Goal: Book appointment/travel/reservation

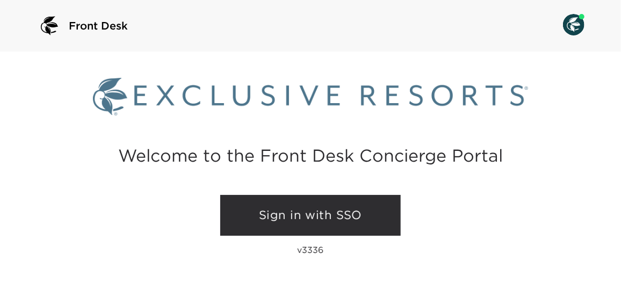
click at [309, 222] on link "Sign in with SSO" at bounding box center [310, 215] width 181 height 41
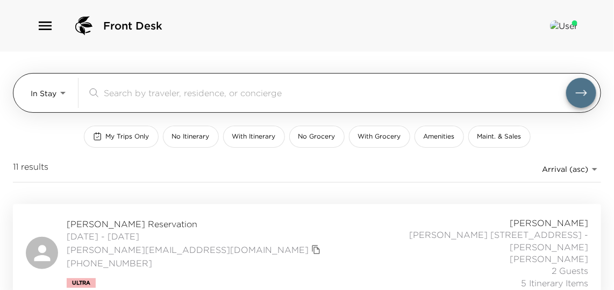
click at [154, 97] on input "search" at bounding box center [335, 93] width 462 height 12
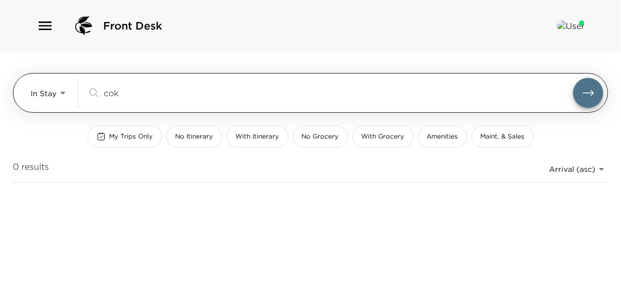
type input "cok"
click at [41, 96] on body "Front Desk In Stay In-Stay cok ​ My Trips Only No Itinerary With Itinerary No G…" at bounding box center [310, 145] width 621 height 290
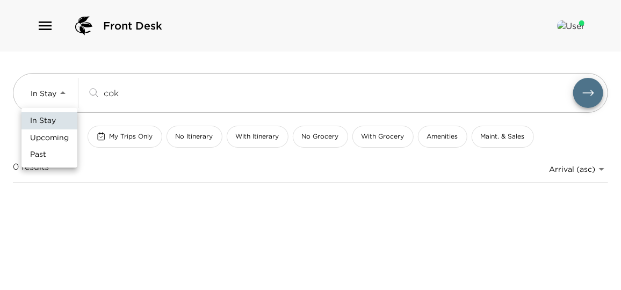
click at [50, 138] on span "Upcoming" at bounding box center [49, 138] width 39 height 11
type input "Upcoming"
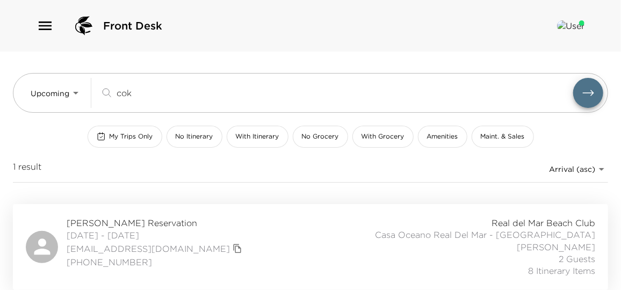
click at [240, 238] on div "[PERSON_NAME] Reservation [DATE] - [DATE] [EMAIL_ADDRESS][DOMAIN_NAME] [PHONE_N…" at bounding box center [311, 247] width 570 height 60
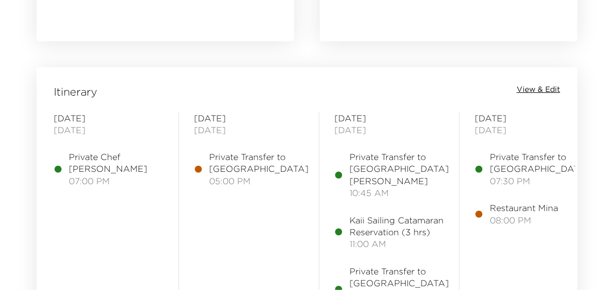
scroll to position [1221, 0]
click at [550, 88] on span "View & Edit" at bounding box center [538, 89] width 44 height 11
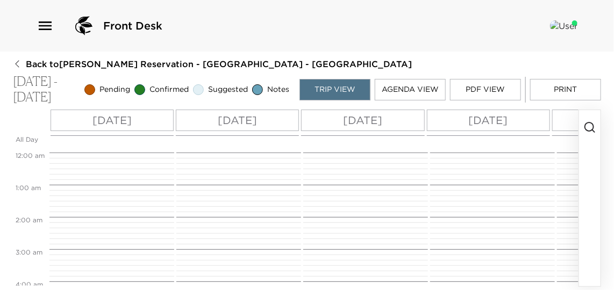
scroll to position [346, 0]
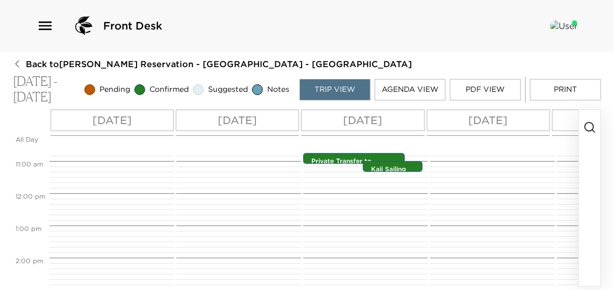
click at [593, 128] on circle "button" at bounding box center [589, 127] width 9 height 9
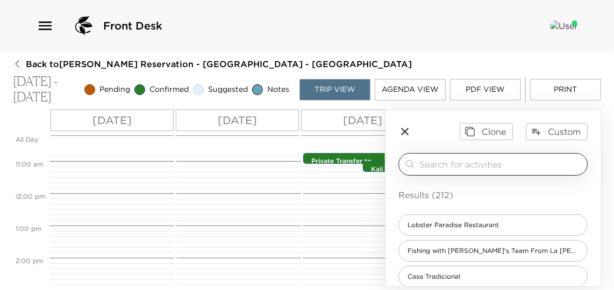
click at [452, 170] on input "search" at bounding box center [500, 164] width 163 height 12
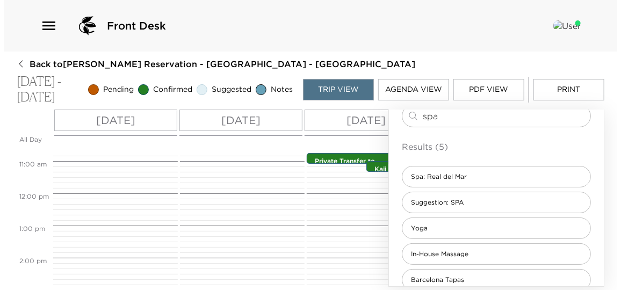
scroll to position [64, 0]
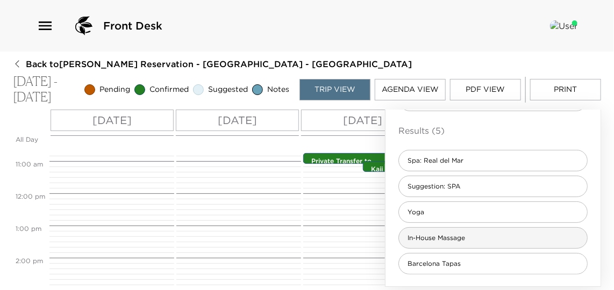
type input "spa"
click at [455, 243] on span "In-House Massage" at bounding box center [436, 238] width 75 height 9
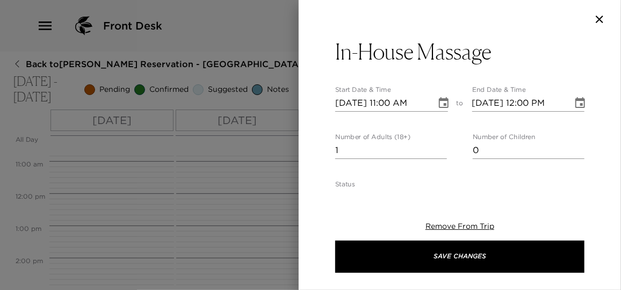
type textarea "A __ minute massage for [name] at your house has been confirmed by ______. The …"
click at [576, 104] on icon "Choose date, selected date is Nov 4, 2025" at bounding box center [581, 102] width 10 height 11
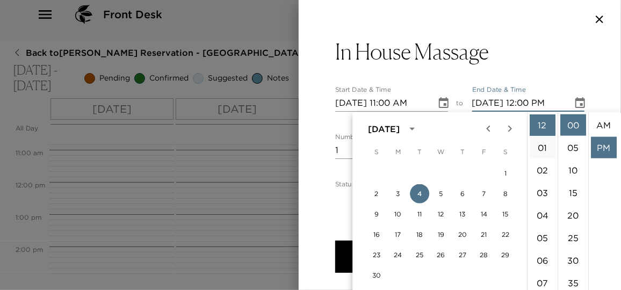
scroll to position [22, 0]
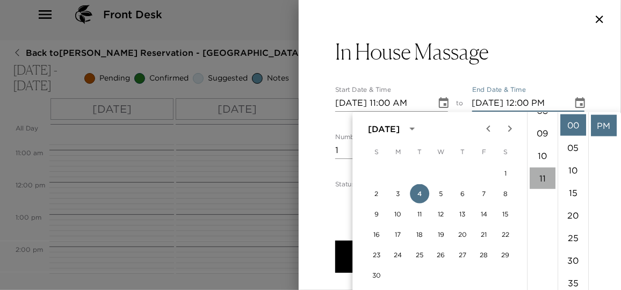
click at [541, 176] on li "11" at bounding box center [543, 178] width 26 height 21
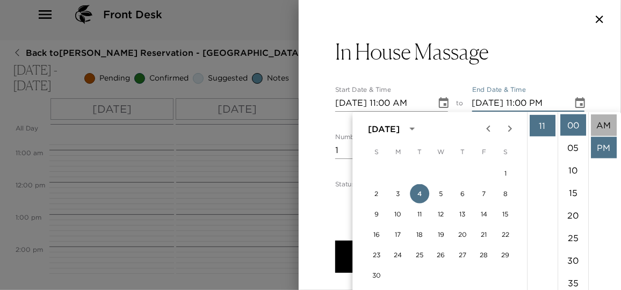
click at [603, 129] on li "AM" at bounding box center [604, 124] width 26 height 21
type input "[DATE] 11:00 AM"
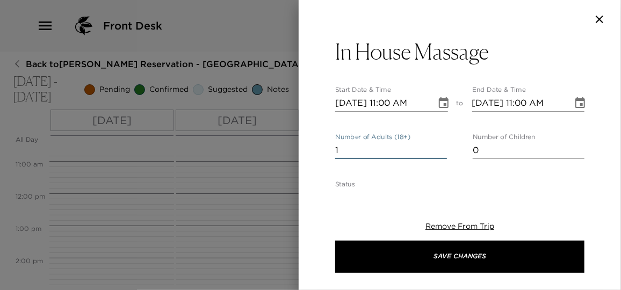
drag, startPoint x: 368, startPoint y: 149, endPoint x: 258, endPoint y: 155, distance: 109.8
click at [258, 155] on div "In House Massage Start Date & Time [DATE] 11:00 AM to End Date & Time [DATE] 11…" at bounding box center [310, 145] width 621 height 290
type input "2"
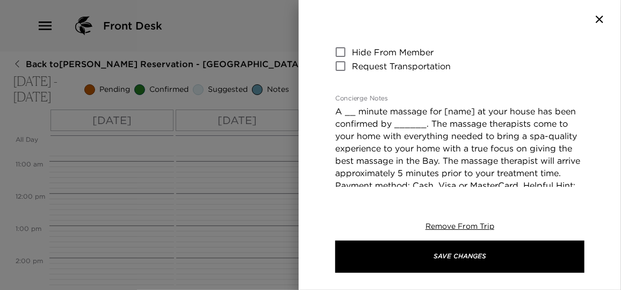
scroll to position [195, 0]
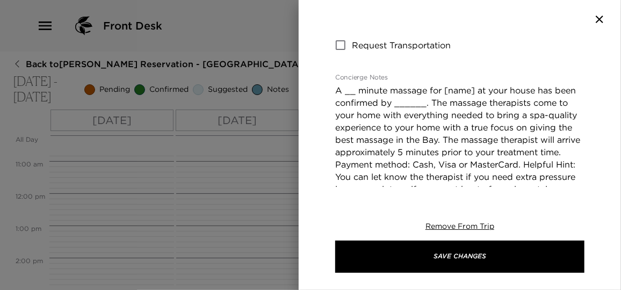
type input "4"
click at [564, 202] on div "In House Massage Start Date & Time [DATE] 11:00 AM to End Date & Time [DATE] 11…" at bounding box center [460, 145] width 322 height 290
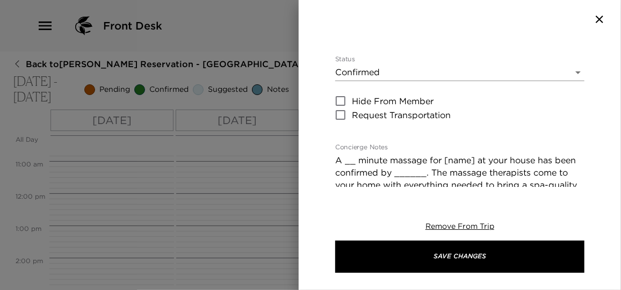
scroll to position [146, 0]
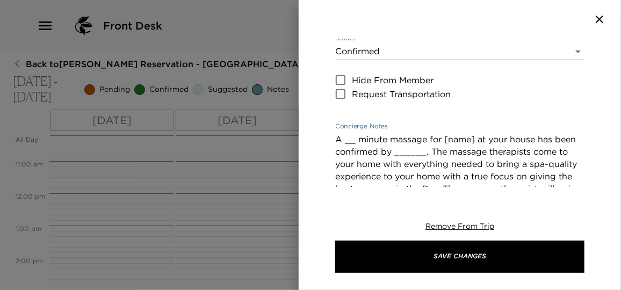
drag, startPoint x: 356, startPoint y: 139, endPoint x: 337, endPoint y: 136, distance: 19.0
click at [337, 136] on textarea "A __ minute massage for [name] at your house has been confirmed by ______. The …" at bounding box center [459, 195] width 249 height 124
click at [449, 138] on textarea "(4) 60 minute massage for [name] at your house has been confirmed by ______. Th…" at bounding box center [459, 195] width 249 height 124
drag, startPoint x: 483, startPoint y: 139, endPoint x: 440, endPoint y: 134, distance: 43.8
click at [440, 134] on textarea "(4) 60 minute massage fo [name] at your house has been confirmed by ______. The…" at bounding box center [459, 195] width 249 height 124
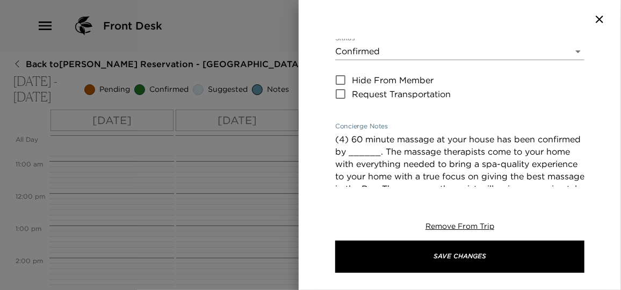
drag, startPoint x: 427, startPoint y: 154, endPoint x: 396, endPoint y: 151, distance: 31.3
click at [396, 151] on textarea "(4) 60 minute massage at your house has been confirmed by ______. The massage t…" at bounding box center [459, 195] width 249 height 124
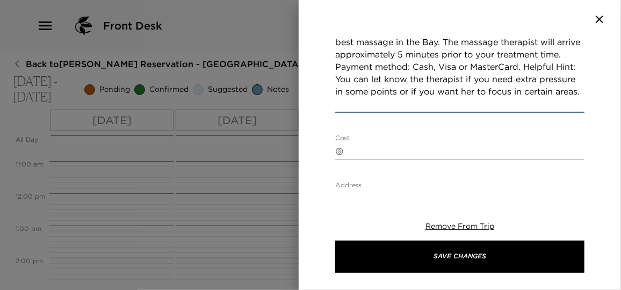
scroll to position [293, 0]
type textarea "(4) 60 minute massage at your house has been confirmed by [PERSON_NAME] The mas…"
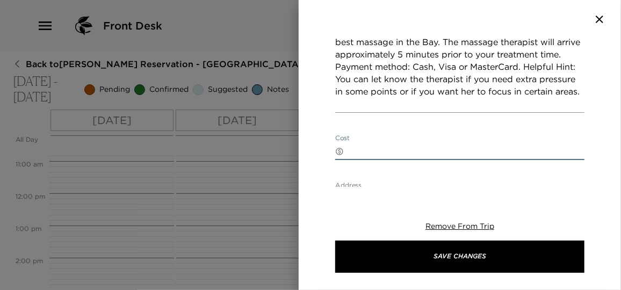
click at [360, 148] on textarea "Cost" at bounding box center [466, 151] width 236 height 12
click at [570, 145] on textarea "$118 USD per massage + $15 USD per villa fee." at bounding box center [466, 151] width 236 height 12
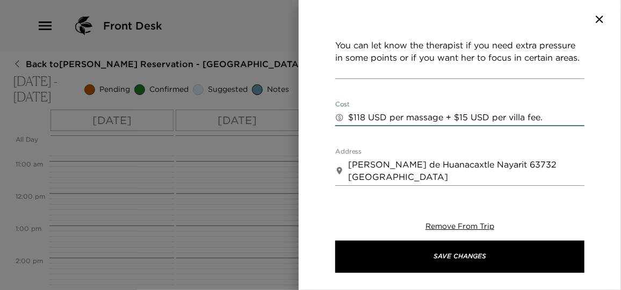
scroll to position [342, 0]
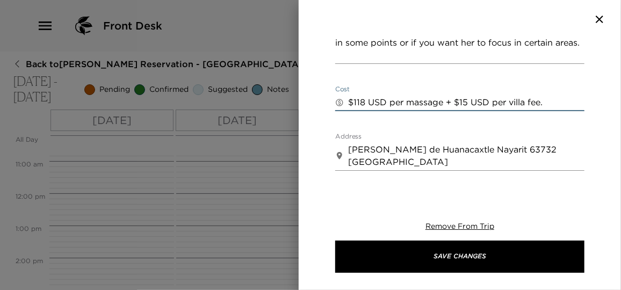
click at [491, 102] on textarea "$118 USD per massage + $15 USD per villa fee." at bounding box center [466, 102] width 236 height 12
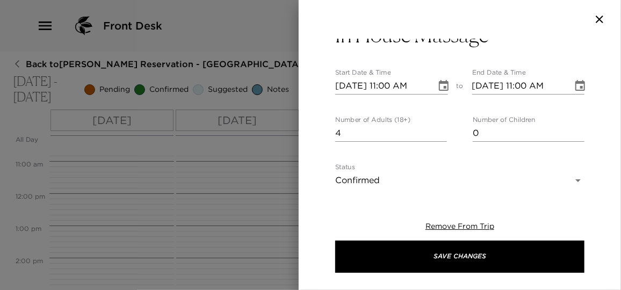
scroll to position [0, 0]
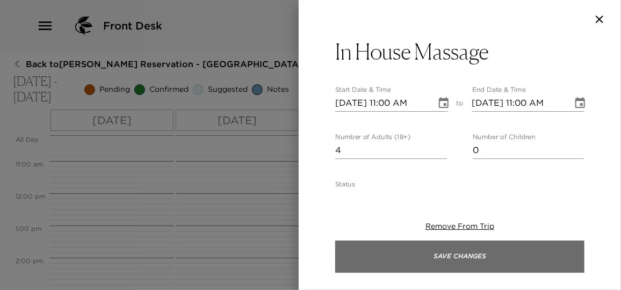
type textarea "$118 USD per massage + $15 USD per therapist per villa fee."
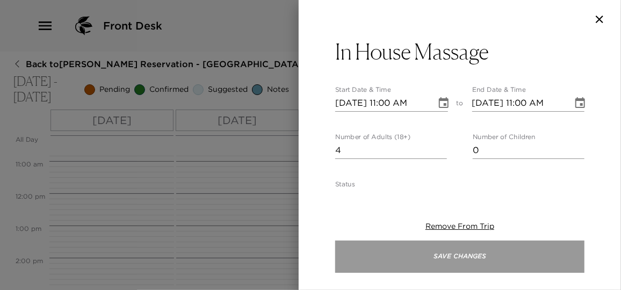
click at [484, 252] on button "Save Changes" at bounding box center [459, 257] width 249 height 32
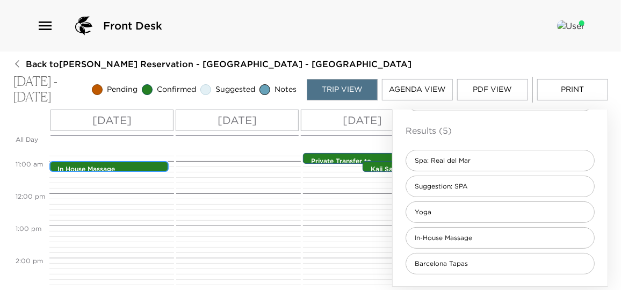
click at [126, 163] on div "In House Massage 11:00am - 11:00am" at bounding box center [111, 167] width 113 height 9
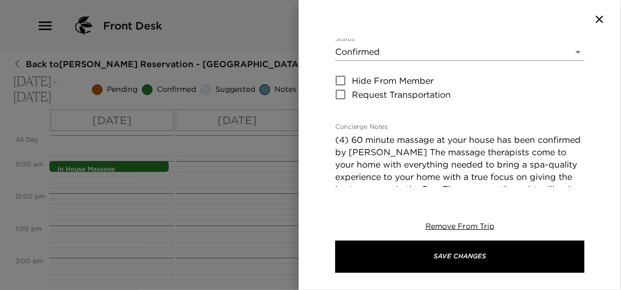
scroll to position [146, 0]
drag, startPoint x: 335, startPoint y: 140, endPoint x: 438, endPoint y: 155, distance: 103.7
click at [440, 157] on textarea "(4) 60 minute massage at your house has been confirmed by [PERSON_NAME] The mas…" at bounding box center [459, 195] width 249 height 124
click at [425, 152] on textarea "(4) 60 minute massage at your house has been confirmed by [PERSON_NAME] The mas…" at bounding box center [459, 195] width 249 height 124
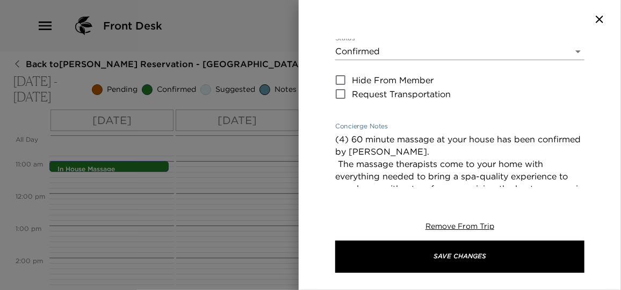
click at [437, 151] on textarea "(4) 60 minute massage at your house has been confirmed by [PERSON_NAME]. The ma…" at bounding box center [459, 201] width 249 height 136
drag, startPoint x: 539, startPoint y: 141, endPoint x: 497, endPoint y: 142, distance: 41.9
click at [497, 142] on textarea "(4) 60-minute massage at your house has been confirmed by [PERSON_NAME]. The ma…" at bounding box center [459, 201] width 249 height 136
click at [439, 154] on textarea "(4) 60-minute massage at your house confirmed by [PERSON_NAME]. The massage the…" at bounding box center [459, 201] width 249 height 136
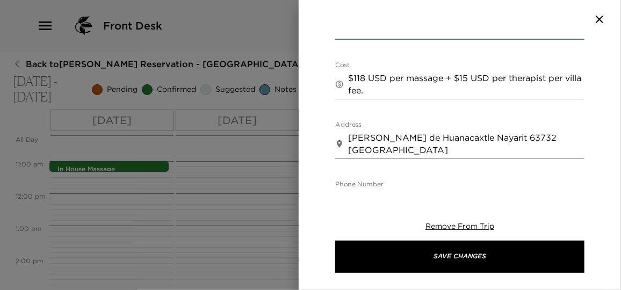
scroll to position [391, 0]
type textarea "(4) 60-minute massage at your house confirmed by [PERSON_NAME]. The massage the…"
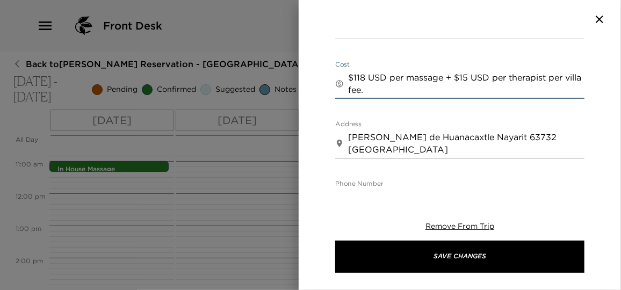
drag, startPoint x: 349, startPoint y: 76, endPoint x: 396, endPoint y: 89, distance: 47.8
click at [396, 89] on textarea "$118 USD per massage + $15 USD per therapist per villa fee." at bounding box center [466, 83] width 236 height 25
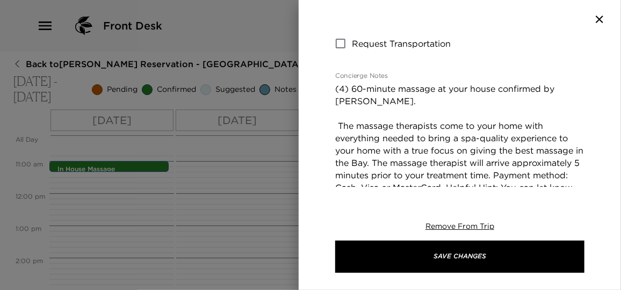
scroll to position [195, 0]
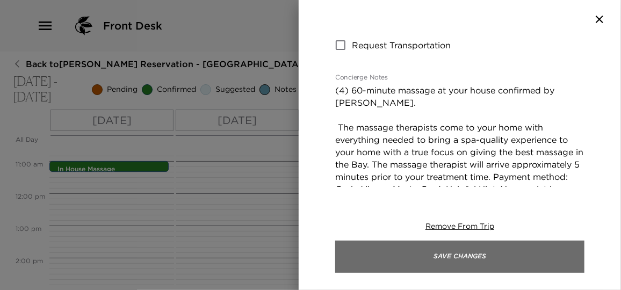
click at [480, 256] on button "Save Changes" at bounding box center [459, 257] width 249 height 32
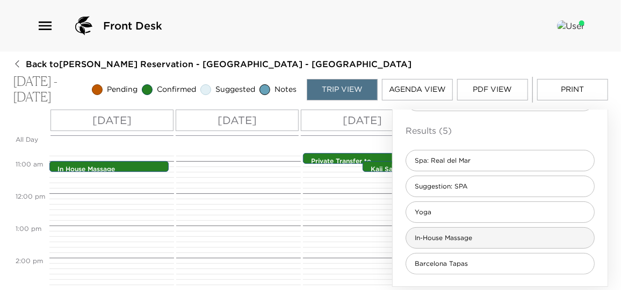
click at [466, 234] on span "In-House Massage" at bounding box center [443, 238] width 75 height 9
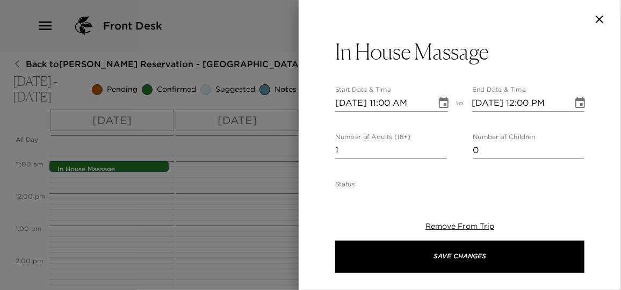
click at [437, 99] on icon "Choose date, selected date is Nov 4, 2025" at bounding box center [443, 103] width 13 height 13
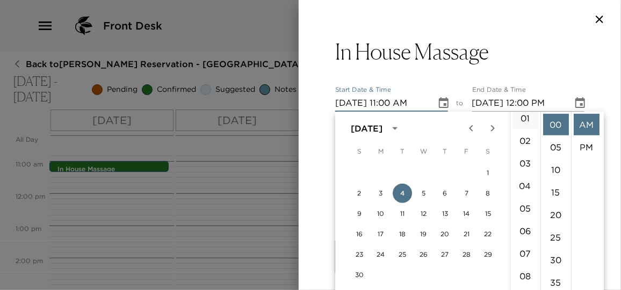
scroll to position [0, 0]
click at [526, 124] on li "12" at bounding box center [526, 124] width 26 height 21
click at [554, 187] on li "15" at bounding box center [556, 192] width 26 height 21
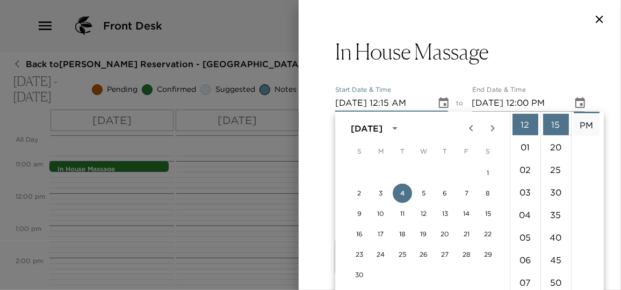
click at [593, 125] on li "PM" at bounding box center [587, 124] width 26 height 21
type input "[DATE] 12:15 PM"
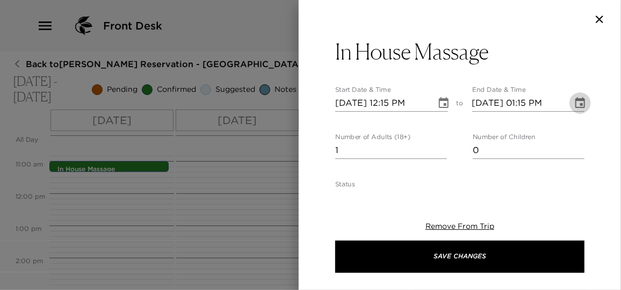
click at [574, 98] on icon "Choose date, selected date is Nov 4, 2025" at bounding box center [580, 103] width 13 height 13
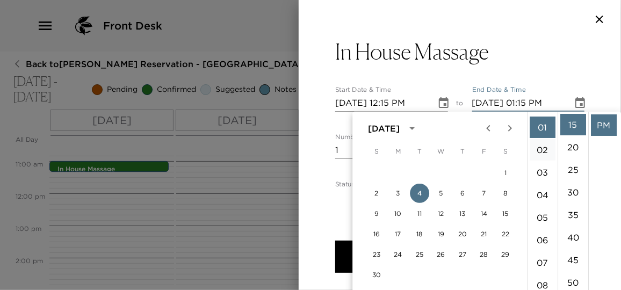
scroll to position [0, 0]
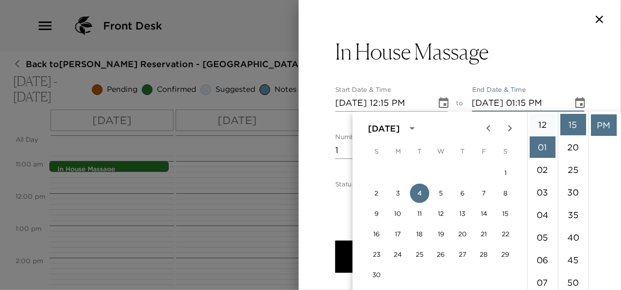
click at [547, 126] on li "12" at bounding box center [543, 124] width 26 height 21
type input "[DATE] 12:15 PM"
click at [601, 119] on li "PM" at bounding box center [604, 124] width 26 height 21
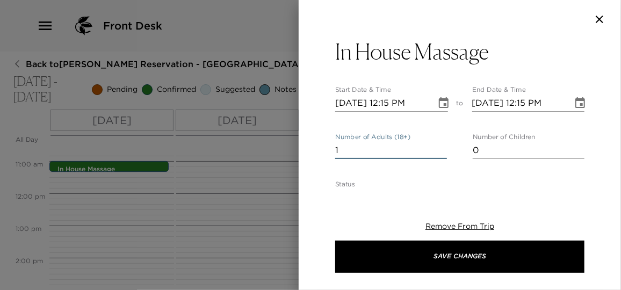
drag, startPoint x: 354, startPoint y: 154, endPoint x: 323, endPoint y: 153, distance: 31.2
click at [323, 153] on div "In House Massage Start Date & Time [DATE] 12:15 PM to End Date & Time [DATE] 12…" at bounding box center [460, 113] width 322 height 148
type input "4"
click at [440, 105] on icon "Choose date, selected date is Nov 4, 2025" at bounding box center [444, 102] width 10 height 11
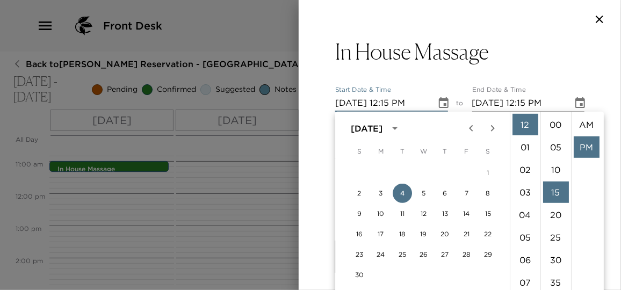
scroll to position [22, 0]
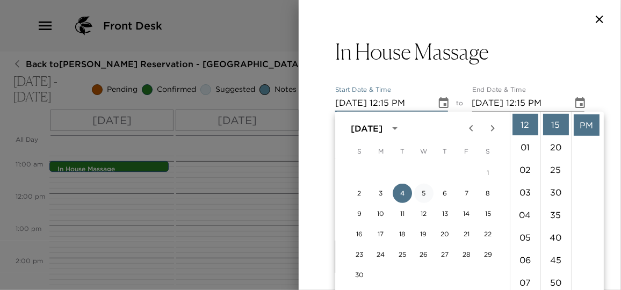
click at [427, 192] on button "5" at bounding box center [423, 193] width 19 height 19
type input "[DATE] 12:15 PM"
click at [578, 105] on icon "Choose date, selected date is Nov 5, 2025" at bounding box center [581, 102] width 10 height 11
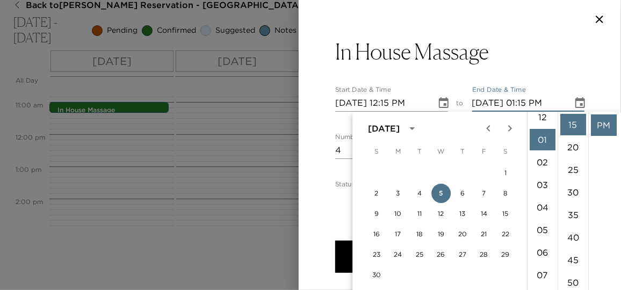
scroll to position [0, 0]
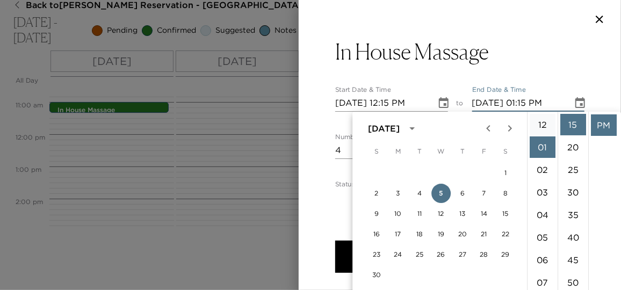
click at [540, 125] on li "12" at bounding box center [543, 124] width 26 height 21
type input "[DATE] 12:15 PM"
click at [601, 116] on li "PM" at bounding box center [604, 124] width 26 height 21
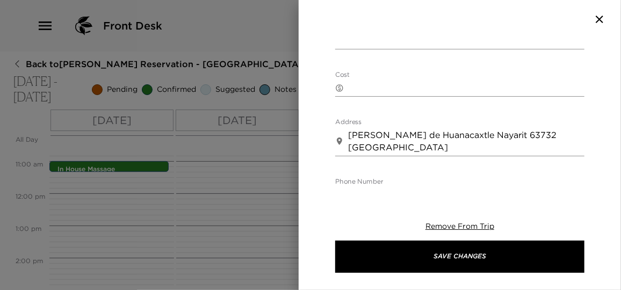
scroll to position [391, 0]
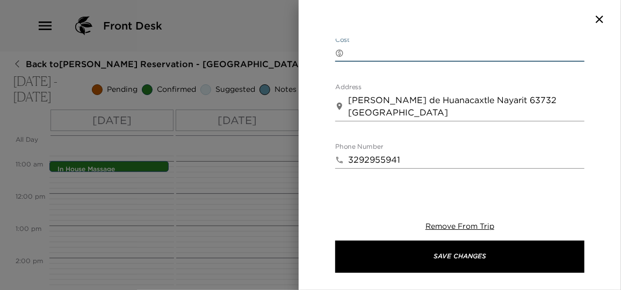
click at [374, 53] on textarea "Cost" at bounding box center [466, 53] width 236 height 12
paste textarea "$118 USD per massage + $15 USD per therapist per villa fee."
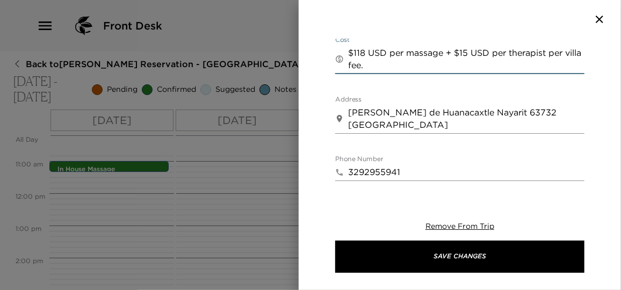
type textarea "$118 USD per massage + $15 USD per therapist per villa fee."
click at [574, 161] on div "Phone Number ​ [PHONE_NUMBER]" at bounding box center [459, 168] width 249 height 26
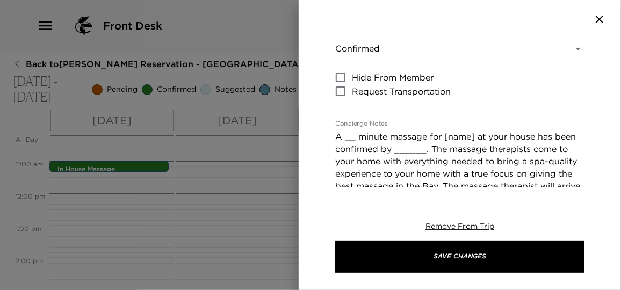
scroll to position [146, 0]
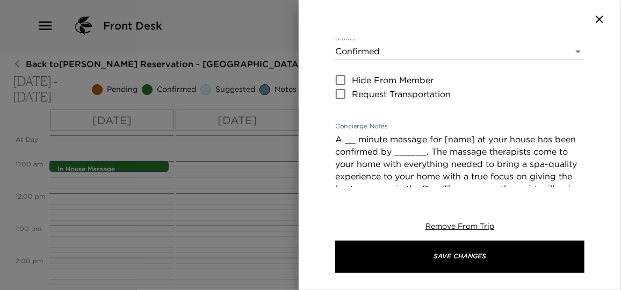
drag, startPoint x: 355, startPoint y: 139, endPoint x: 338, endPoint y: 139, distance: 17.2
click at [338, 139] on textarea "A __ minute massage for [name] at your house has been confirmed by ______. The …" at bounding box center [459, 195] width 249 height 124
drag, startPoint x: 436, startPoint y: 141, endPoint x: 498, endPoint y: 137, distance: 62.0
click at [498, 137] on textarea "(4) 60 minute massage for [name] at your house has been confirmed by ______. Th…" at bounding box center [459, 195] width 249 height 124
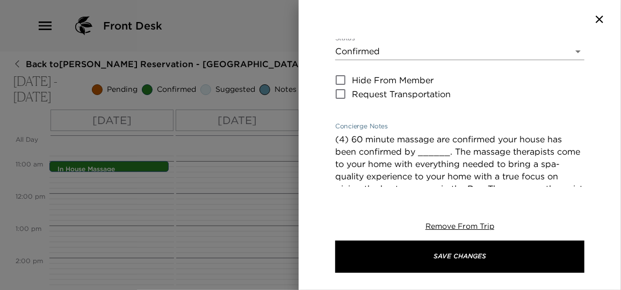
drag, startPoint x: 449, startPoint y: 154, endPoint x: 421, endPoint y: 152, distance: 28.6
click at [421, 152] on textarea "(4) 60 minute massage are confirmed your house has been confirmed by ______. Th…" at bounding box center [459, 195] width 249 height 124
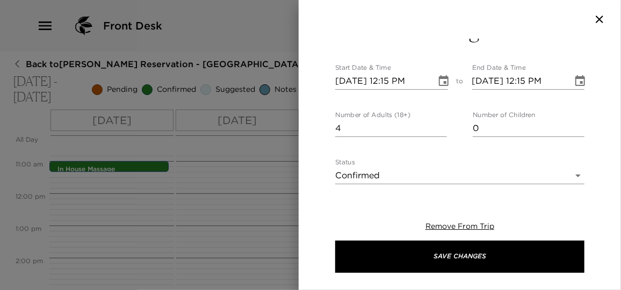
scroll to position [0, 0]
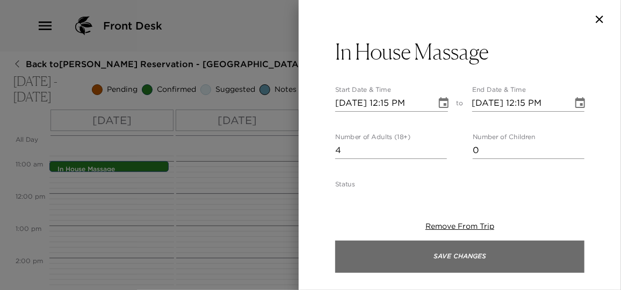
type textarea "(4) 60 minutes massage are confirmed your house has been confirmed by [PERSON_N…"
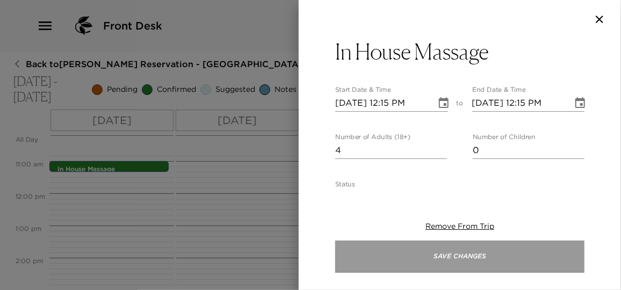
click at [498, 254] on button "Save Changes" at bounding box center [459, 257] width 249 height 32
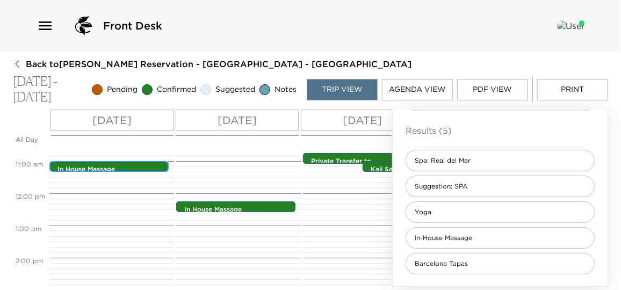
click at [139, 163] on div "In House Massage 11:00am - 11:00am" at bounding box center [111, 167] width 113 height 9
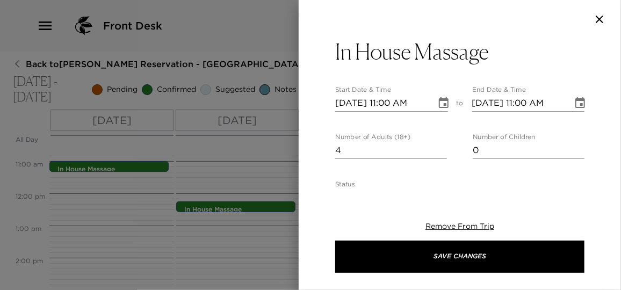
click at [439, 106] on icon "Choose date, selected date is Nov 4, 2025" at bounding box center [443, 103] width 13 height 13
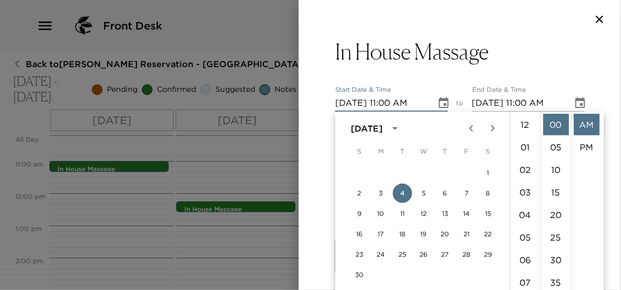
scroll to position [248, 0]
click at [427, 195] on button "5" at bounding box center [423, 193] width 19 height 19
type input "[DATE] 11:00 AM"
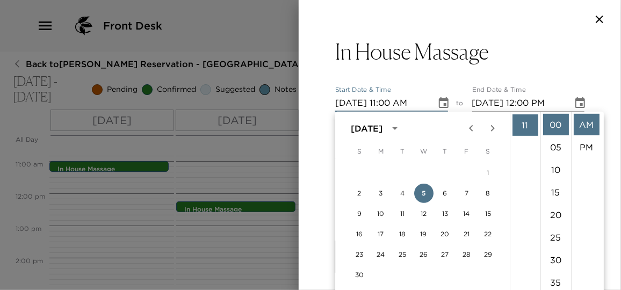
click at [574, 102] on icon "Choose date, selected date is Nov 5, 2025" at bounding box center [580, 103] width 13 height 13
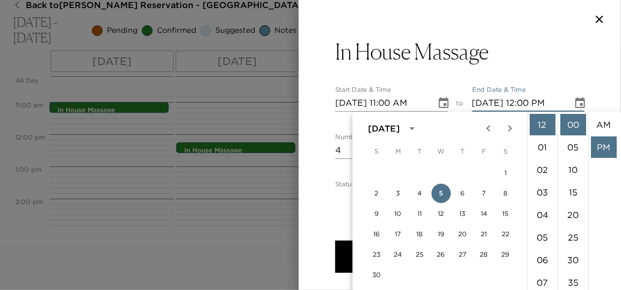
scroll to position [22, 0]
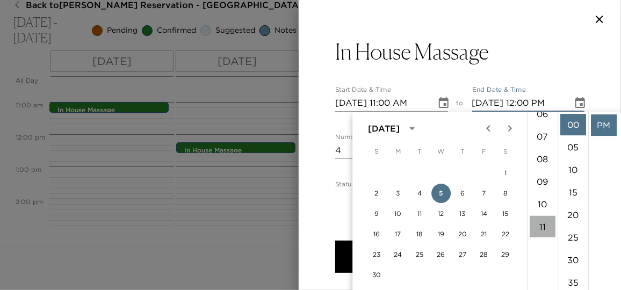
click at [544, 228] on li "11" at bounding box center [543, 226] width 26 height 21
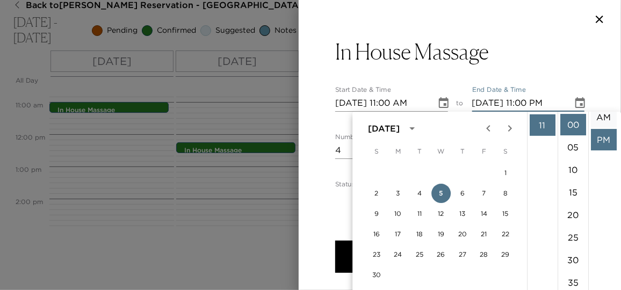
scroll to position [0, 0]
click at [601, 125] on li "AM" at bounding box center [604, 124] width 26 height 21
type input "[DATE] 11:00 AM"
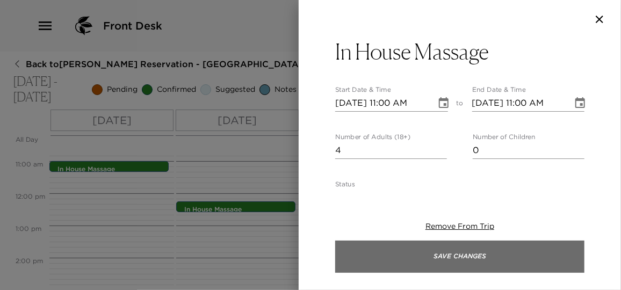
click at [501, 250] on button "Save Changes" at bounding box center [459, 257] width 249 height 32
